Goal: Check status: Verify the current state of an ongoing process or item

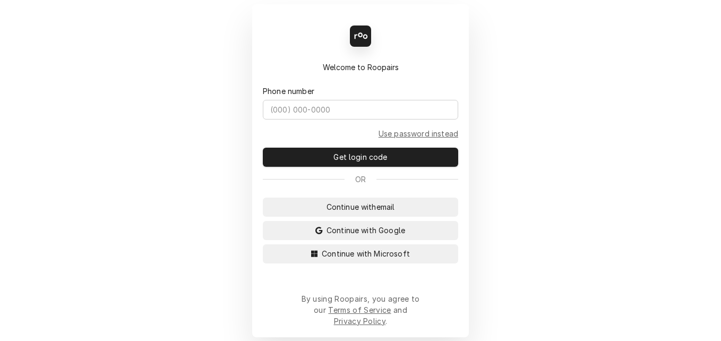
click at [234, 293] on div "Back Enter code Welcome to Roopairs Phone number Use password instead Get login…" at bounding box center [360, 170] width 721 height 341
click at [327, 259] on span "Continue with Microsoft" at bounding box center [366, 253] width 92 height 11
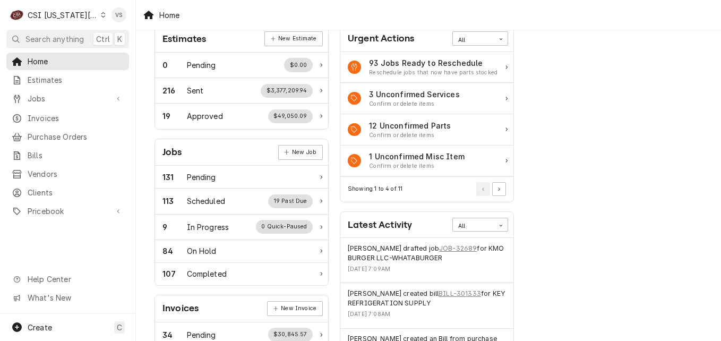
scroll to position [106, 0]
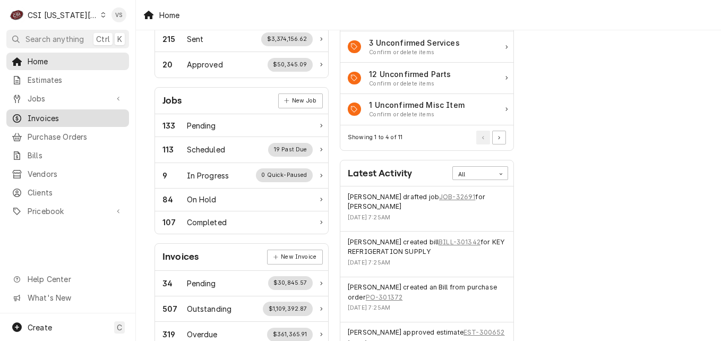
click at [45, 116] on span "Invoices" at bounding box center [76, 118] width 96 height 11
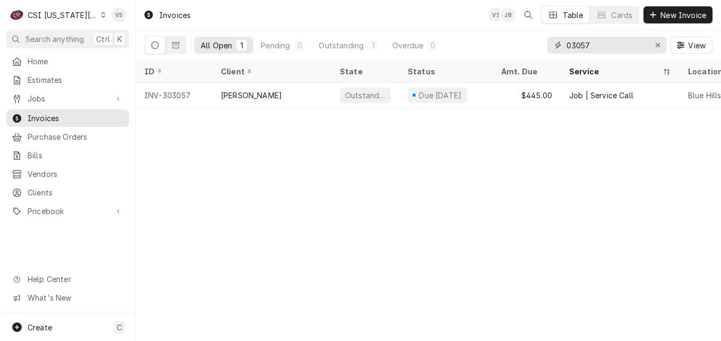
drag, startPoint x: 595, startPoint y: 46, endPoint x: 571, endPoint y: 46, distance: 23.4
click at [571, 46] on input "03057" at bounding box center [607, 45] width 80 height 17
click at [591, 44] on div "03057" at bounding box center [606, 45] width 119 height 17
drag, startPoint x: 603, startPoint y: 46, endPoint x: 557, endPoint y: 46, distance: 45.7
click at [557, 46] on div "03057" at bounding box center [606, 45] width 119 height 17
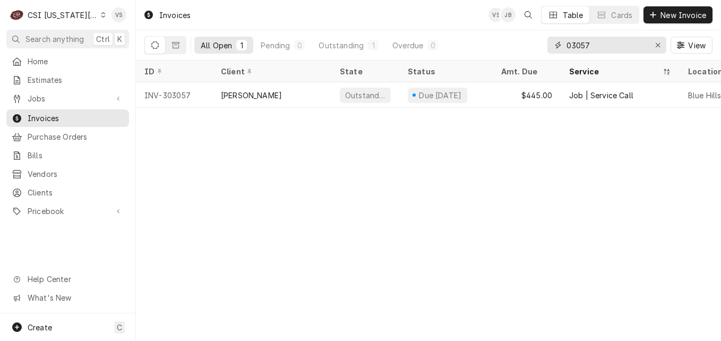
type input "3"
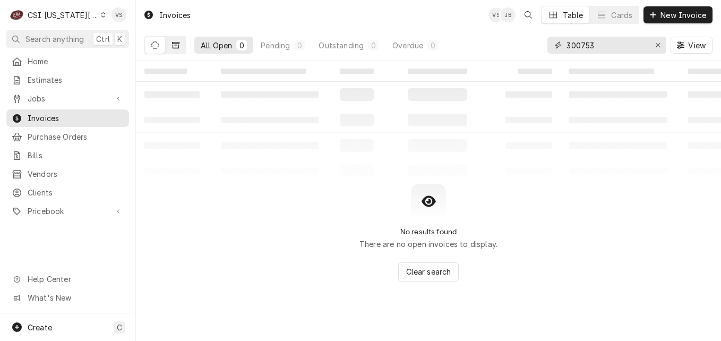
type input "300753"
click at [178, 49] on button "Dynamic Content Wrapper" at bounding box center [176, 45] width 20 height 17
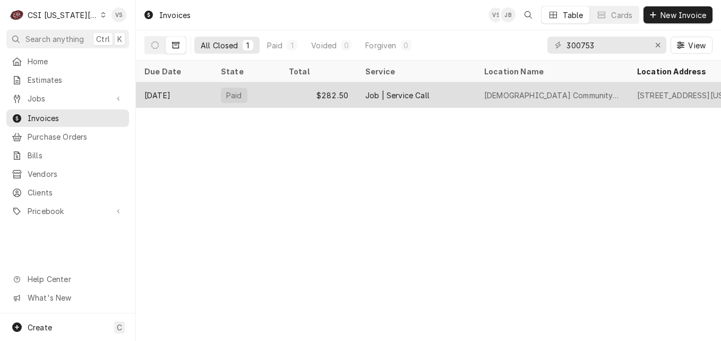
click at [271, 99] on div "Paid" at bounding box center [246, 94] width 68 height 25
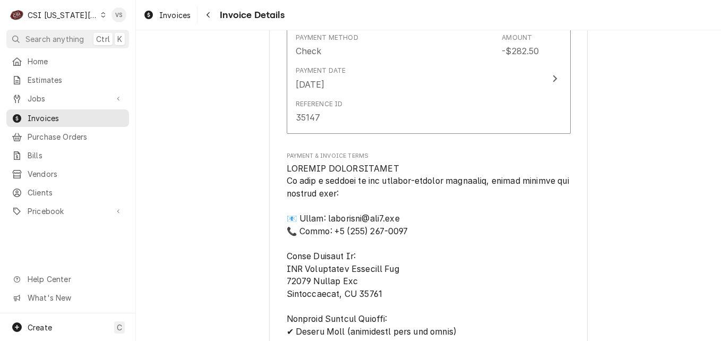
scroll to position [1221, 0]
